Goal: Task Accomplishment & Management: Manage account settings

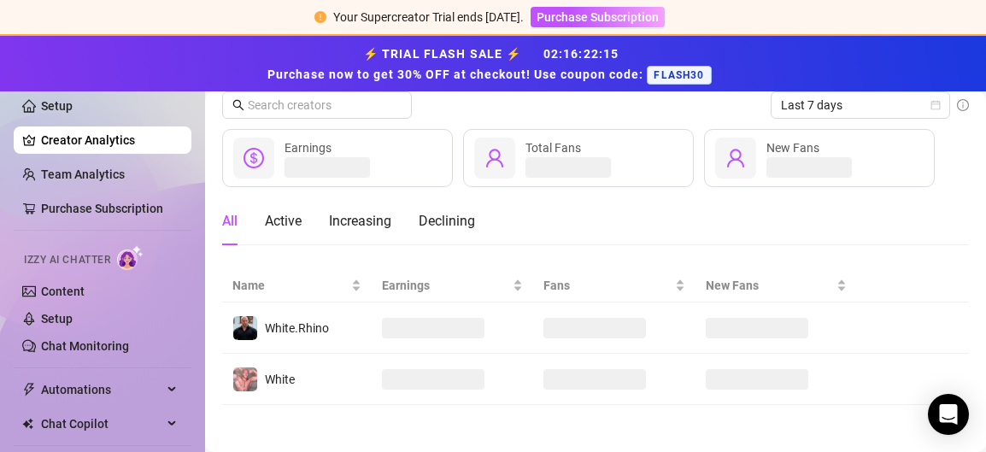
scroll to position [69, 0]
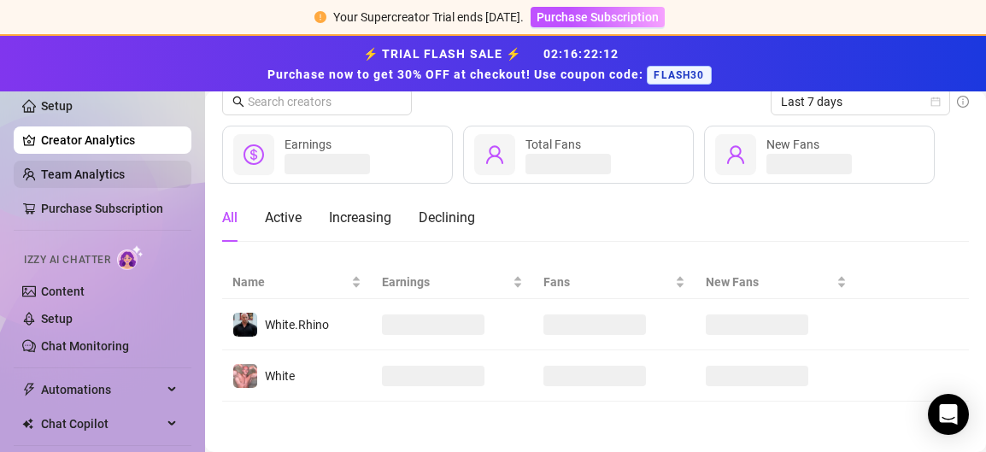
click at [118, 173] on link "Team Analytics" at bounding box center [83, 175] width 84 height 14
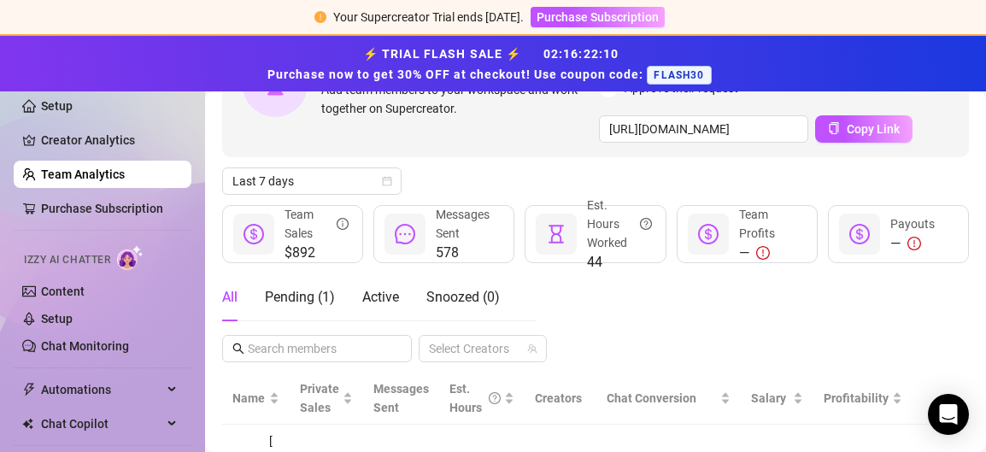
scroll to position [295, 0]
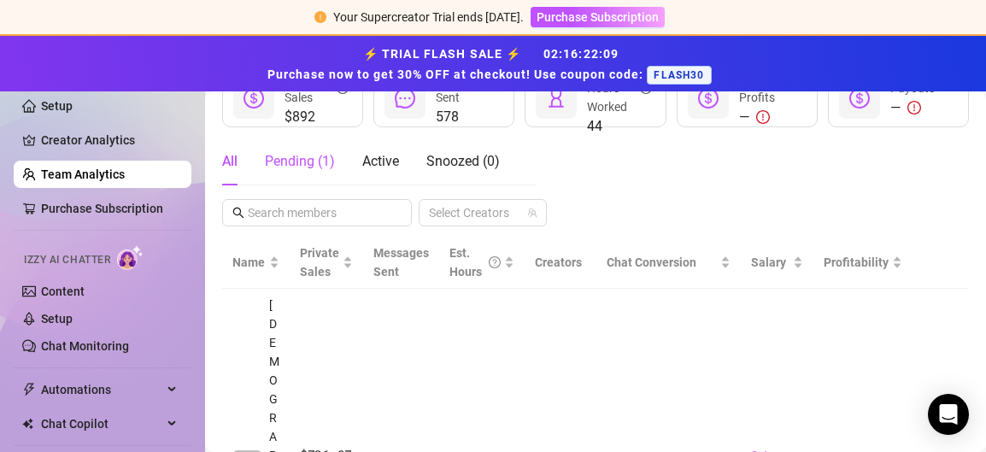
click at [294, 155] on div "Pending ( 1 )" at bounding box center [300, 161] width 70 height 21
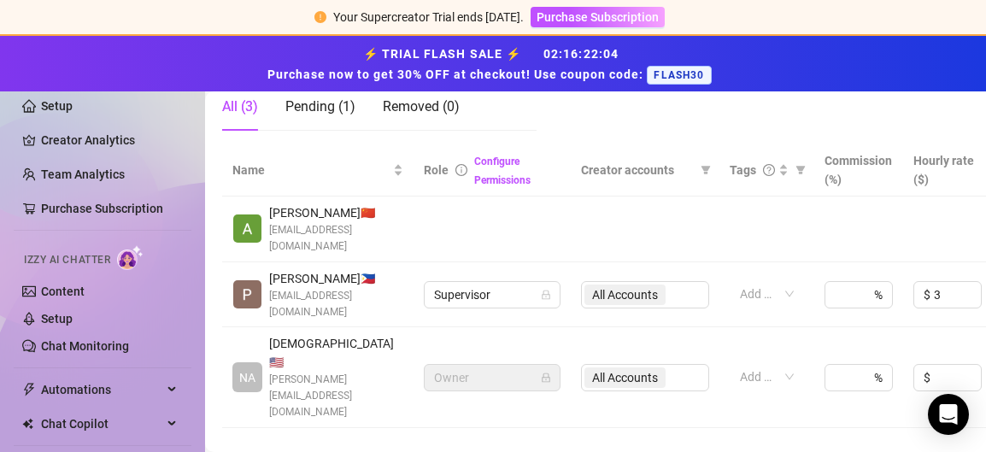
scroll to position [362, 183]
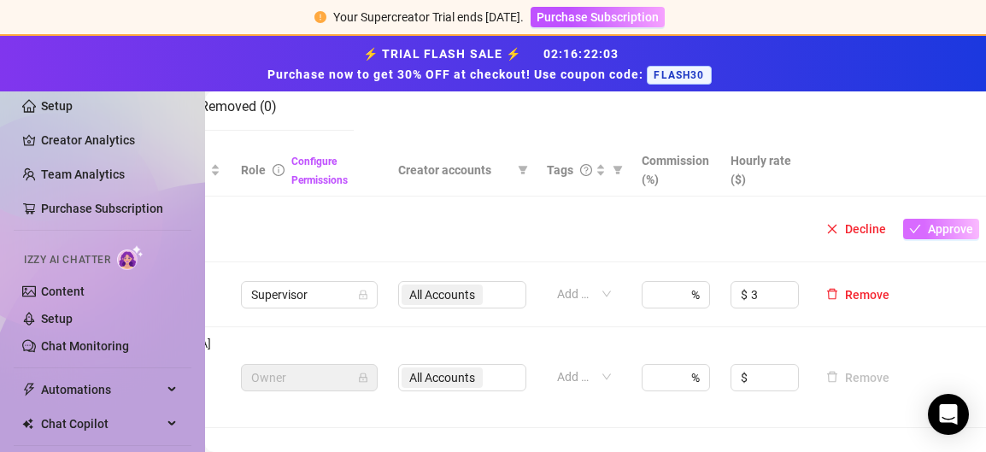
click at [921, 221] on button "Approve" at bounding box center [941, 229] width 76 height 21
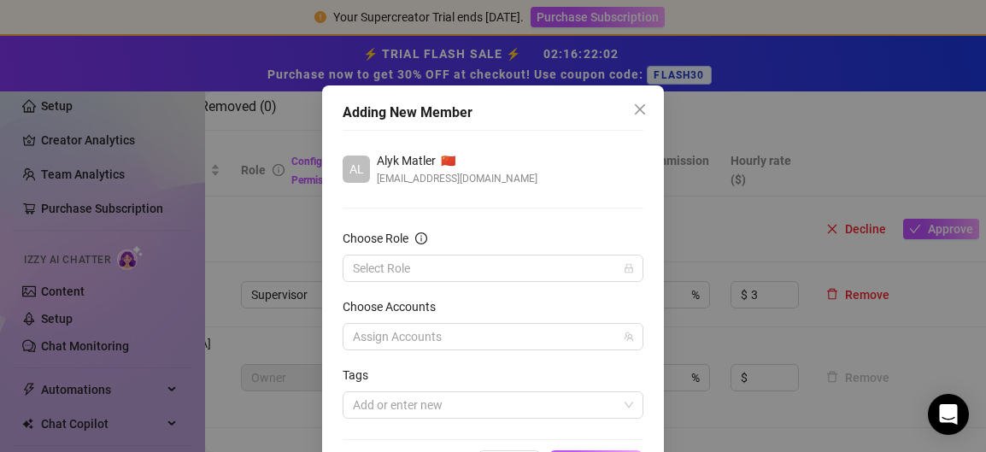
scroll to position [34, 0]
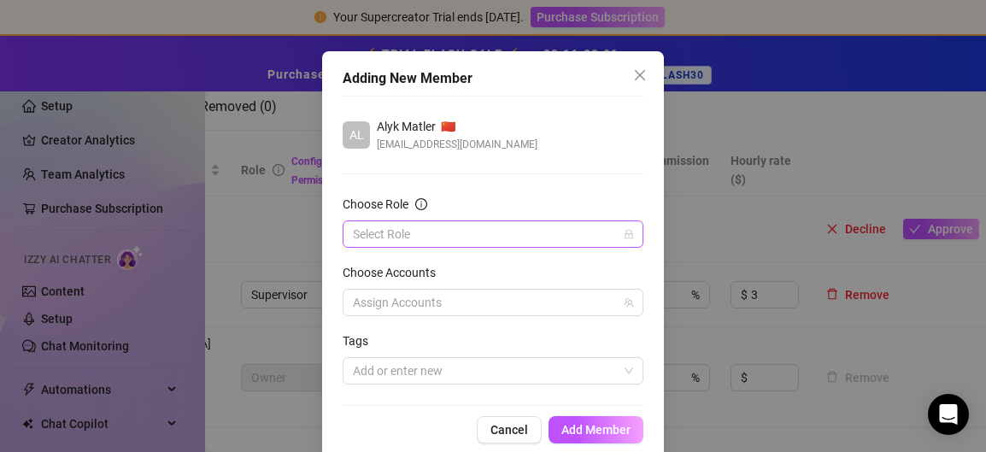
click at [613, 226] on input "Choose Role" at bounding box center [485, 234] width 265 height 26
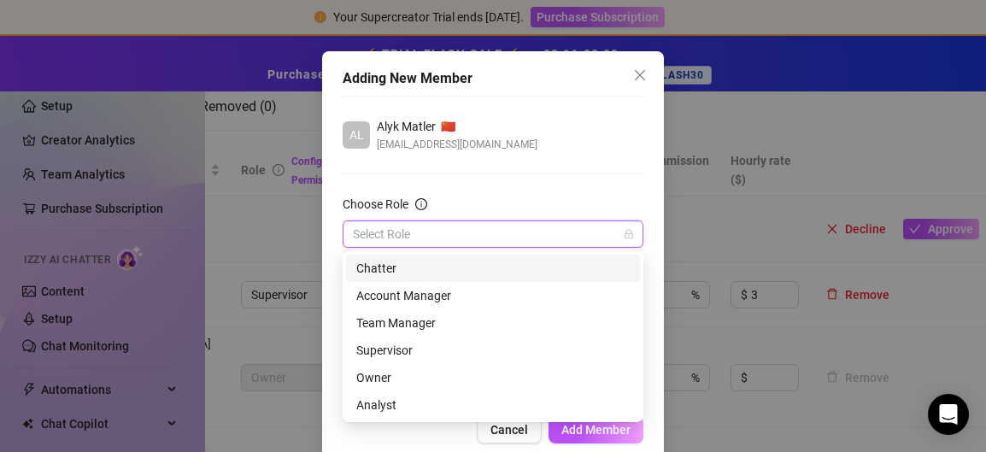
click at [507, 265] on div "Chatter" at bounding box center [493, 268] width 274 height 19
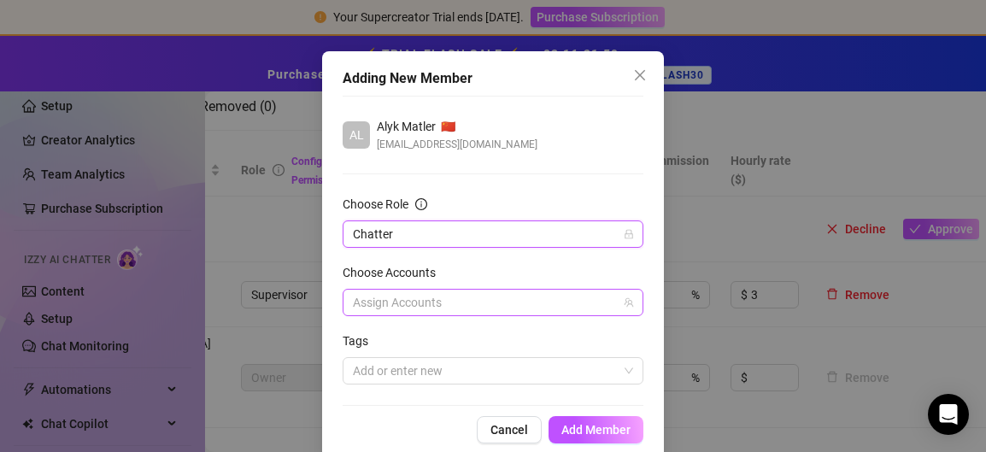
click at [556, 305] on div at bounding box center [484, 303] width 276 height 24
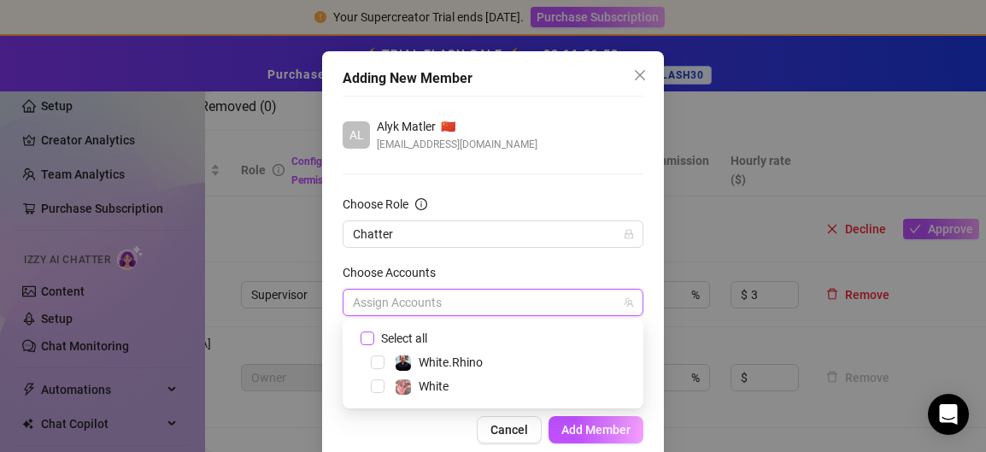
click at [366, 332] on input "Select all" at bounding box center [367, 338] width 12 height 12
checkbox input "true"
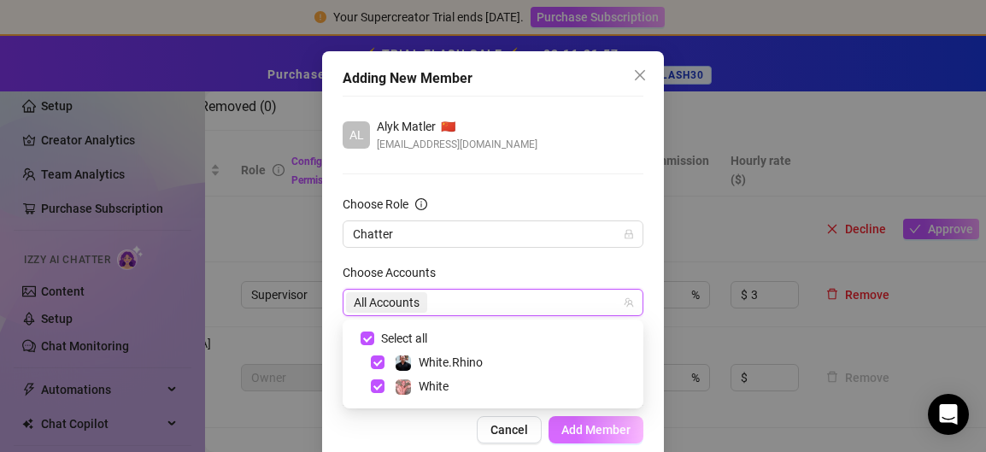
click at [582, 427] on span "Add Member" at bounding box center [596, 430] width 69 height 14
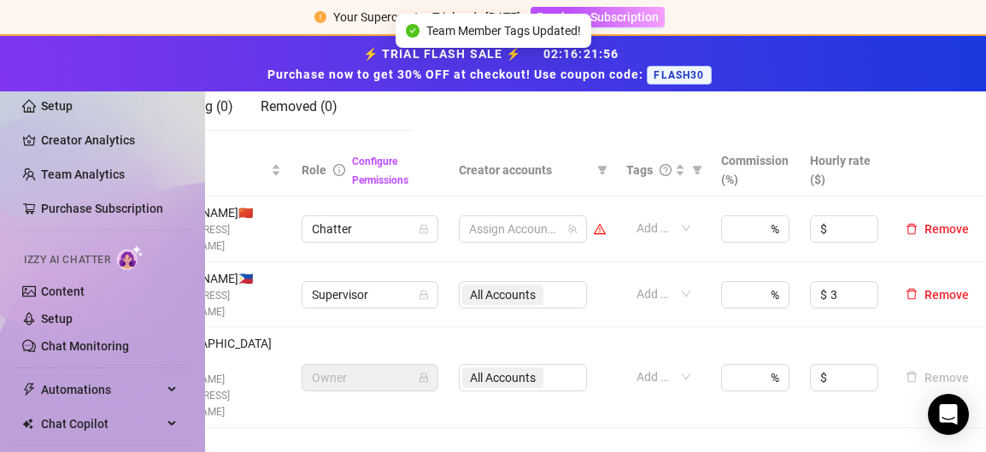
scroll to position [362, 121]
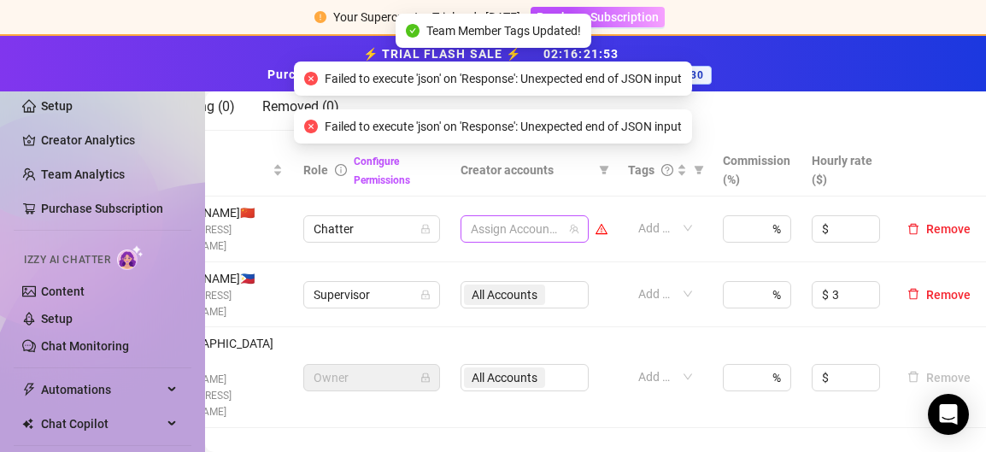
click at [532, 217] on div at bounding box center [515, 229] width 103 height 24
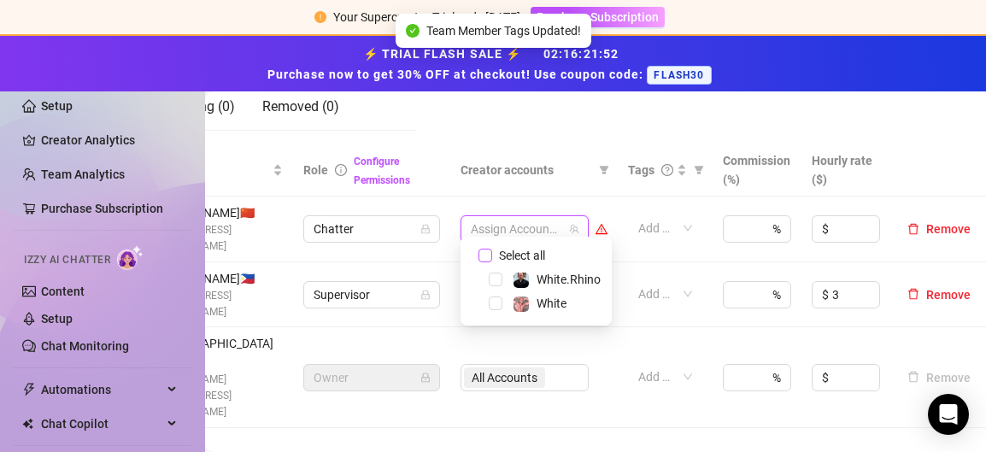
click at [487, 253] on input "Select all" at bounding box center [486, 256] width 14 height 14
checkbox input "true"
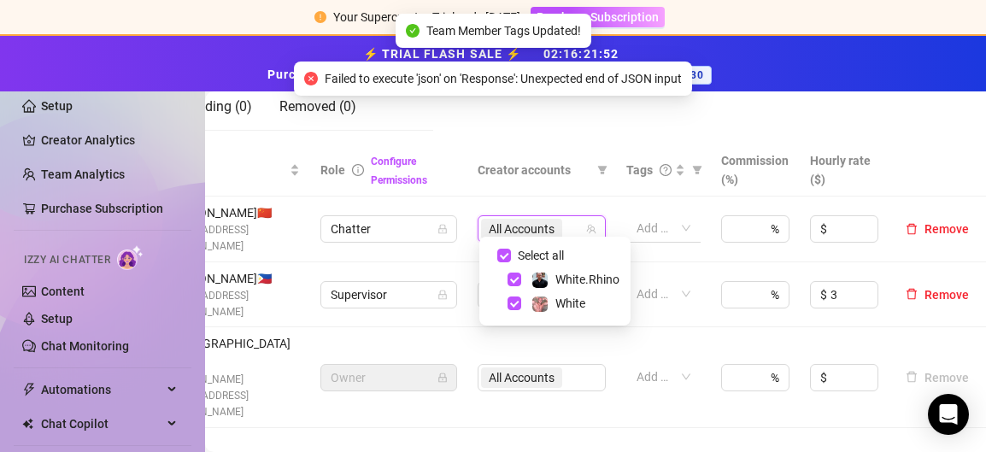
scroll to position [362, 102]
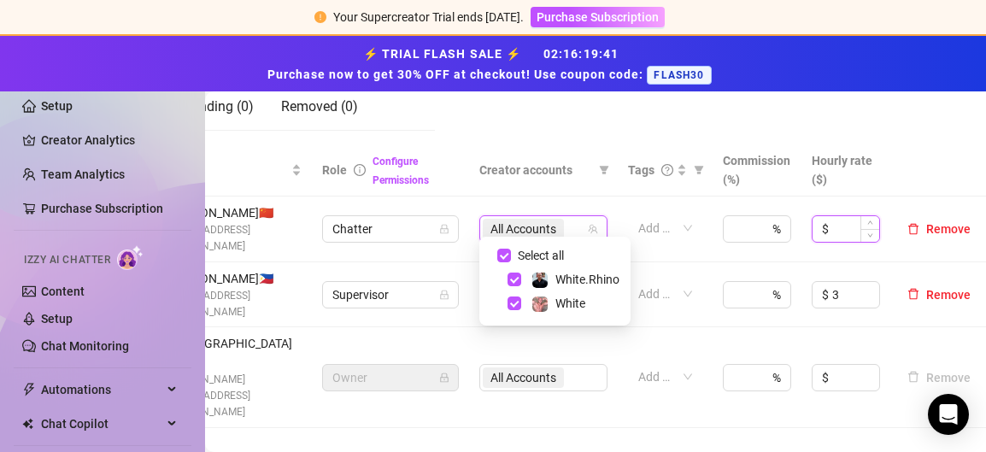
click at [846, 217] on input at bounding box center [856, 229] width 47 height 26
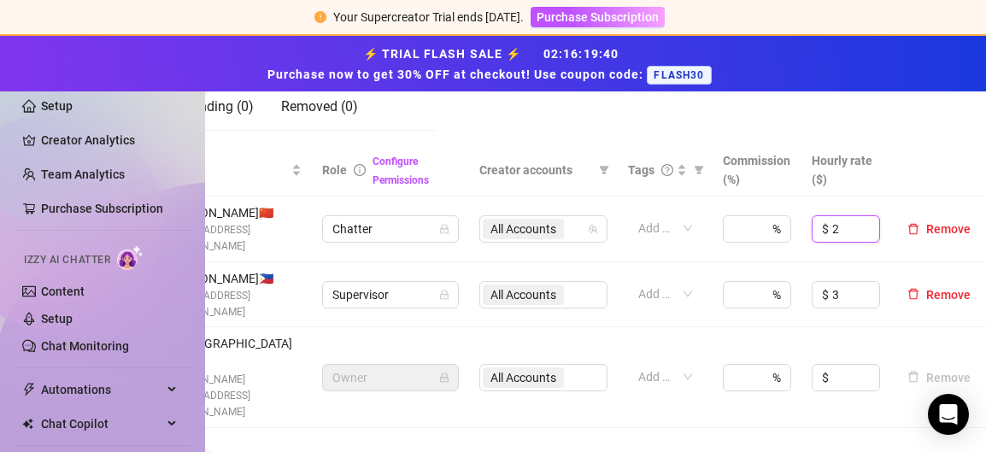
type input "2"
click at [910, 155] on th at bounding box center [939, 170] width 97 height 52
